Goal: Transaction & Acquisition: Purchase product/service

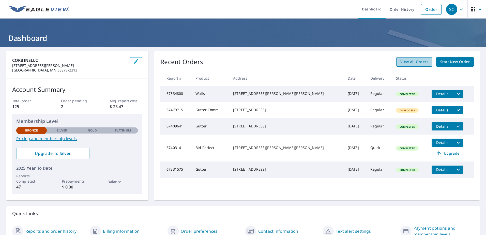
click at [425, 64] on span "View All Orders" at bounding box center [415, 62] width 28 height 6
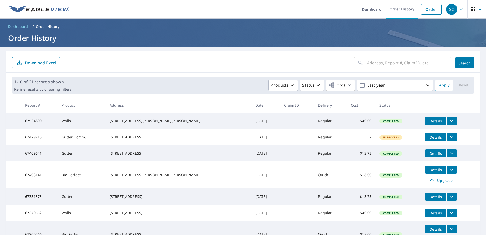
click at [315, 7] on ul "Dashboard Order History Order" at bounding box center [258, 9] width 372 height 19
click at [37, 12] on img at bounding box center [39, 10] width 60 height 8
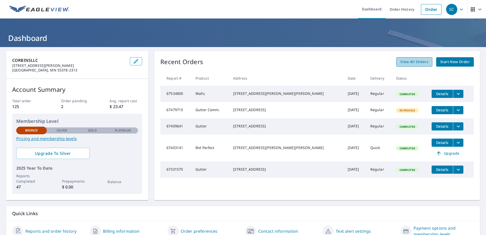
click at [413, 59] on span "View All Orders" at bounding box center [415, 62] width 28 height 6
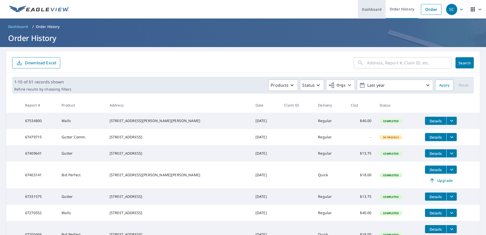
click at [365, 7] on link "Dashboard" at bounding box center [372, 9] width 28 height 19
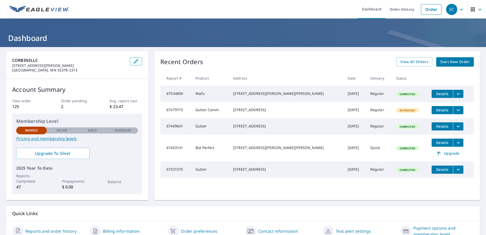
click at [472, 7] on icon "button" at bounding box center [473, 9] width 6 height 6
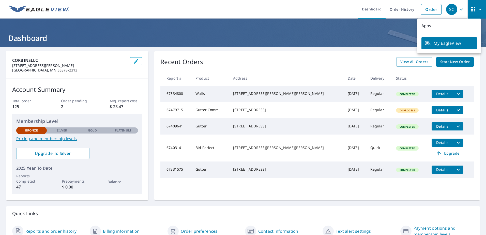
click at [472, 7] on icon "button" at bounding box center [473, 9] width 6 height 6
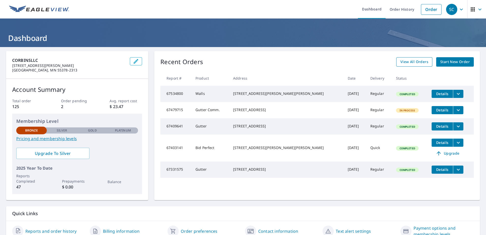
click at [406, 63] on span "View All Orders" at bounding box center [415, 62] width 28 height 6
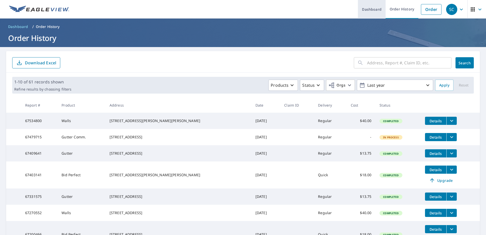
click at [368, 11] on link "Dashboard" at bounding box center [372, 9] width 28 height 19
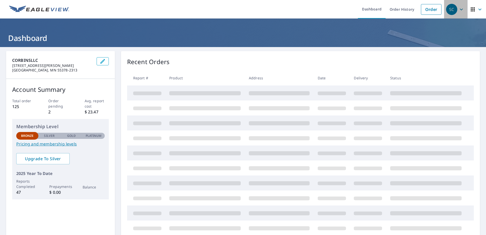
click at [451, 11] on div "SC" at bounding box center [451, 9] width 11 height 11
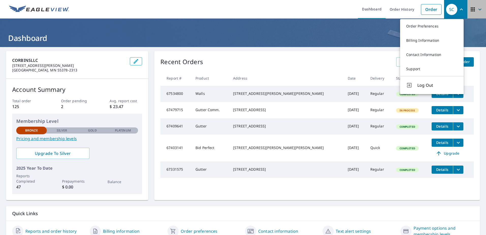
click at [475, 1] on button "button" at bounding box center [477, 9] width 19 height 19
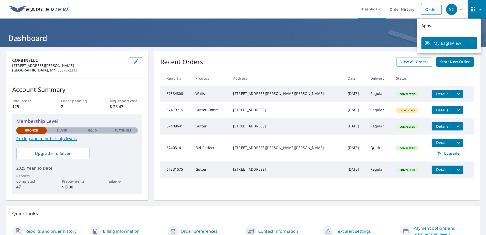
click at [470, 5] on span "button" at bounding box center [477, 9] width 14 height 12
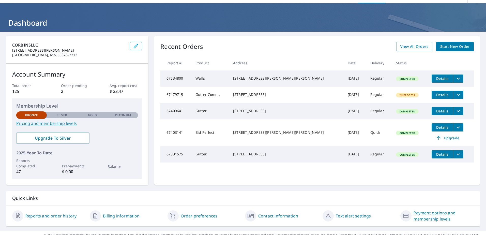
scroll to position [23, 0]
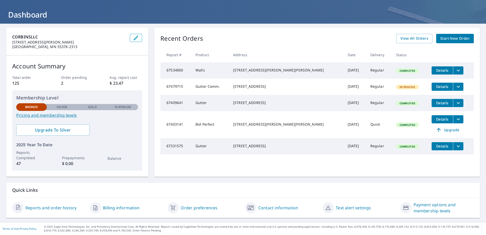
click at [46, 209] on link "Reports and order history" at bounding box center [50, 208] width 51 height 6
click at [189, 207] on link "Order preferences" at bounding box center [199, 208] width 37 height 6
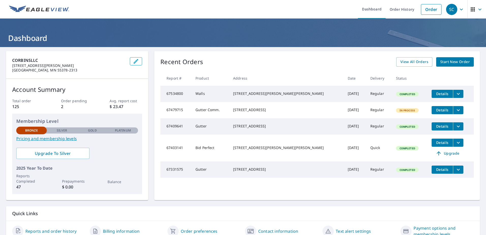
click at [449, 60] on span "Start New Order" at bounding box center [456, 62] width 30 height 6
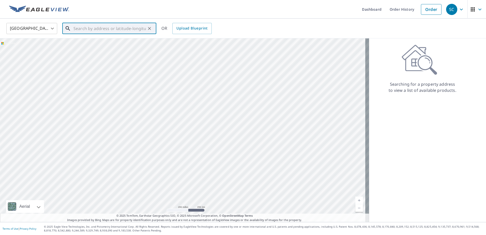
click at [120, 30] on input "text" at bounding box center [110, 28] width 72 height 14
click at [86, 43] on span "[STREET_ADDRESS]" at bounding box center [112, 43] width 80 height 6
type input "[STREET_ADDRESS][PERSON_NAME]"
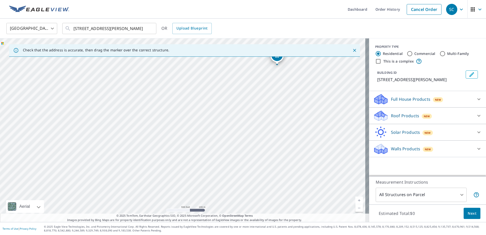
drag, startPoint x: 145, startPoint y: 130, endPoint x: 228, endPoint y: 94, distance: 90.6
click at [258, 65] on div "[STREET_ADDRESS][PERSON_NAME]" at bounding box center [184, 130] width 369 height 184
click at [222, 106] on div "[STREET_ADDRESS][PERSON_NAME]" at bounding box center [184, 130] width 369 height 184
drag, startPoint x: 170, startPoint y: 123, endPoint x: 159, endPoint y: 142, distance: 22.0
click at [159, 142] on div "[STREET_ADDRESS][PERSON_NAME]" at bounding box center [184, 130] width 369 height 184
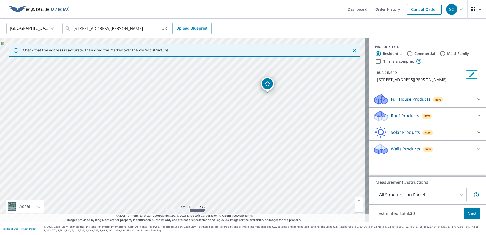
drag, startPoint x: 248, startPoint y: 98, endPoint x: 213, endPoint y: 125, distance: 44.1
click at [213, 125] on div "[STREET_ADDRESS][PERSON_NAME]" at bounding box center [184, 130] width 369 height 184
click at [476, 117] on icon at bounding box center [479, 116] width 6 height 6
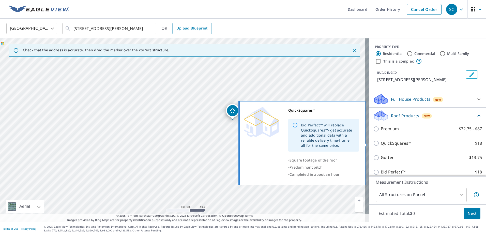
click at [383, 141] on p "QuickSquares™" at bounding box center [396, 143] width 31 height 6
click at [381, 141] on input "QuickSquares™ $18" at bounding box center [377, 143] width 8 height 6
checkbox input "true"
type input "1"
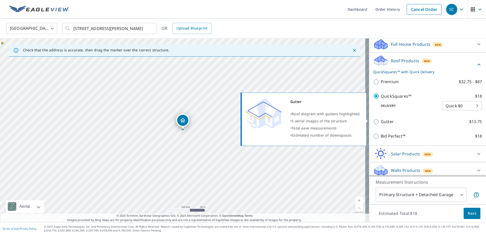
scroll to position [57, 0]
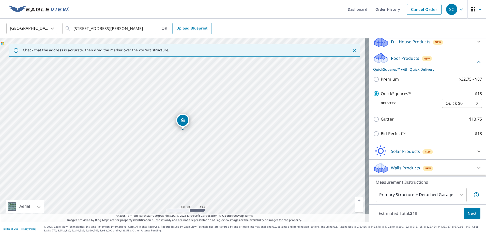
click at [471, 213] on span "Next" at bounding box center [472, 213] width 9 height 6
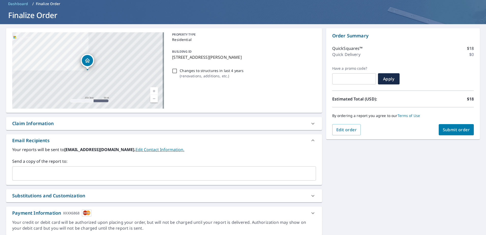
scroll to position [15, 0]
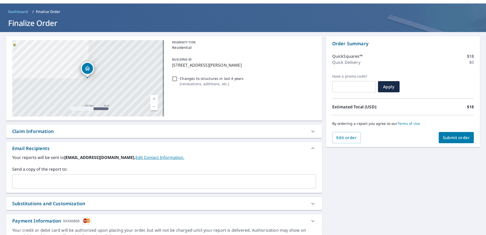
click at [97, 173] on div "Send a copy of the report to: ​" at bounding box center [164, 177] width 304 height 22
click at [91, 176] on div "​" at bounding box center [164, 181] width 304 height 14
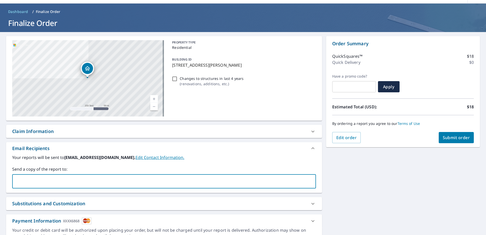
paste input "[PERSON_NAME][EMAIL_ADDRESS][DOMAIN_NAME]"
type input "[PERSON_NAME][EMAIL_ADDRESS][DOMAIN_NAME]"
click at [123, 171] on label "Send a copy of the report to:" at bounding box center [164, 169] width 304 height 6
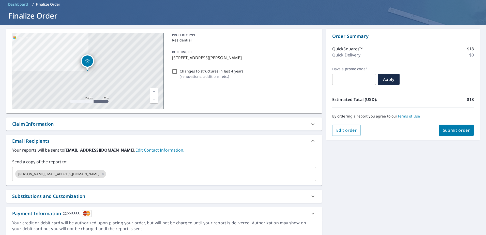
scroll to position [0, 0]
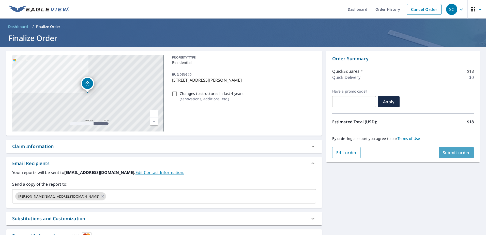
click at [451, 157] on button "Submit order" at bounding box center [456, 152] width 35 height 11
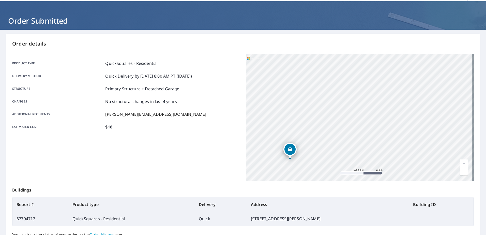
scroll to position [25, 0]
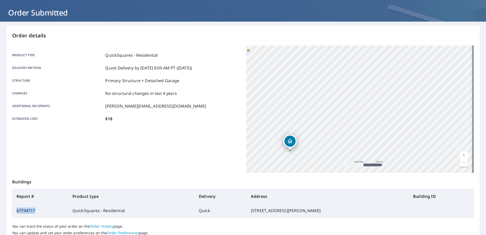
drag, startPoint x: 55, startPoint y: 219, endPoint x: 55, endPoint y: 213, distance: 5.3
click at [55, 213] on td "67794717" at bounding box center [40, 210] width 56 height 14
copy td "67794717"
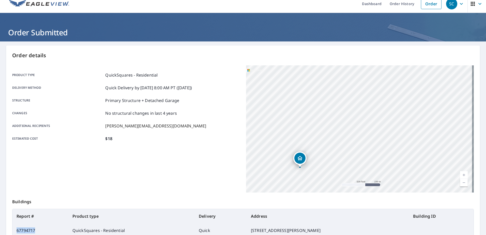
scroll to position [0, 0]
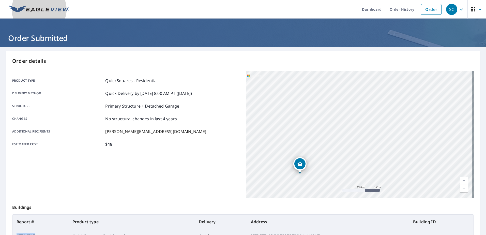
click at [48, 7] on img at bounding box center [39, 10] width 60 height 8
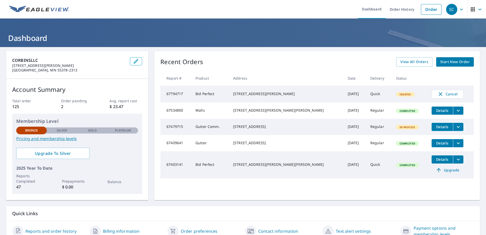
click at [242, 96] on td "[STREET_ADDRESS][PERSON_NAME]" at bounding box center [286, 94] width 115 height 17
click at [259, 95] on div "[STREET_ADDRESS][PERSON_NAME]" at bounding box center [286, 93] width 107 height 5
drag, startPoint x: 259, startPoint y: 95, endPoint x: 252, endPoint y: 96, distance: 6.4
click at [252, 96] on div "[STREET_ADDRESS][PERSON_NAME]" at bounding box center [286, 93] width 107 height 5
